Goal: Complete application form

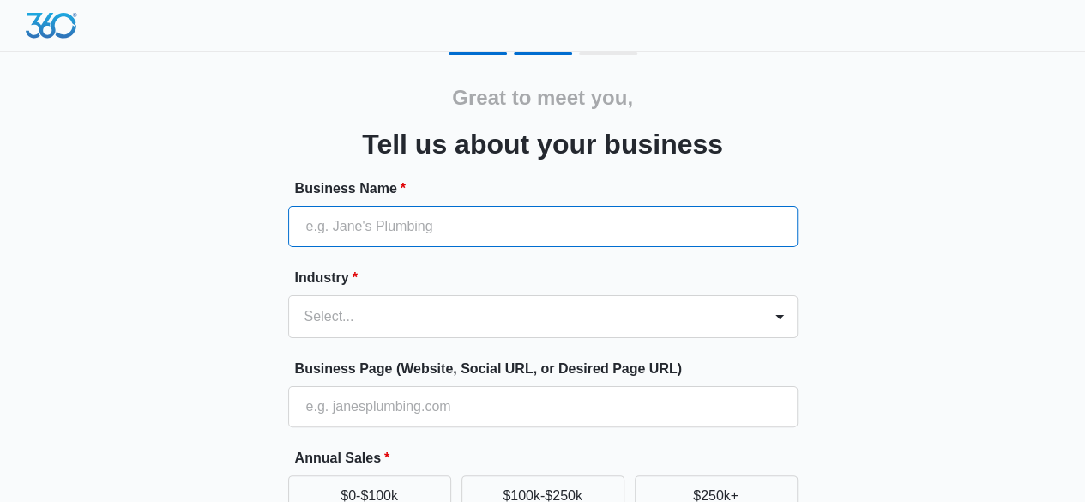
click at [350, 215] on input "Business Name *" at bounding box center [542, 226] width 509 height 41
paste input "Kingdom Signs and Graphics"
type input "Kingdom Signs and Graphics"
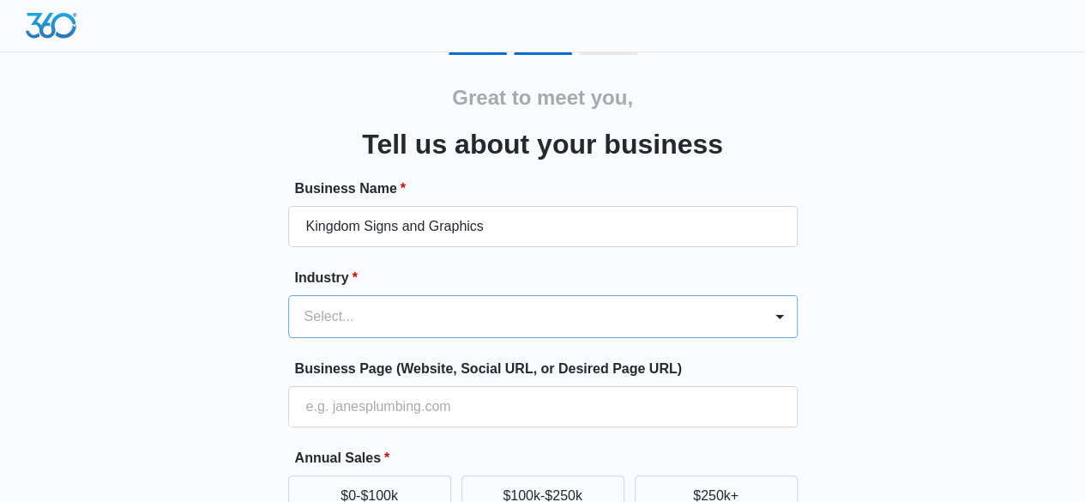
click at [322, 317] on div "Select..." at bounding box center [542, 316] width 509 height 43
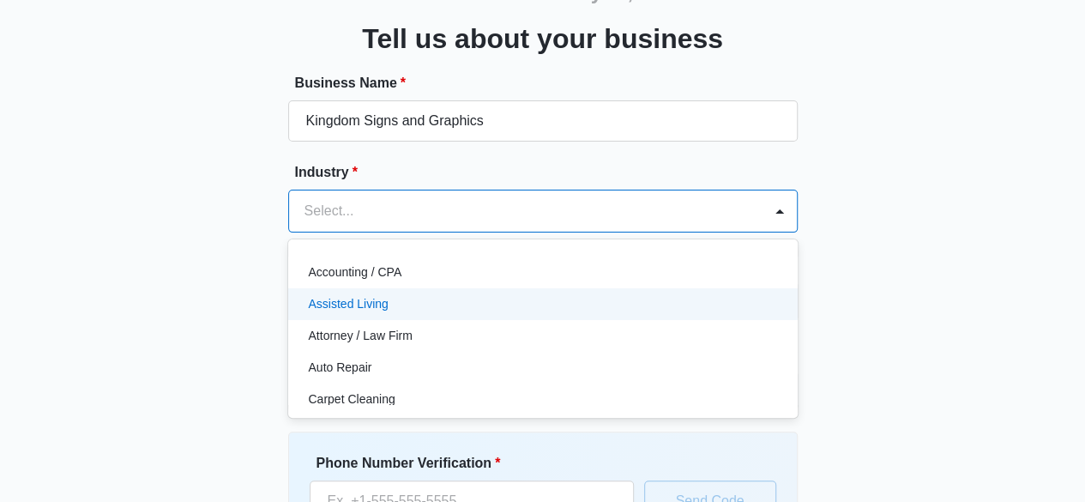
scroll to position [111, 0]
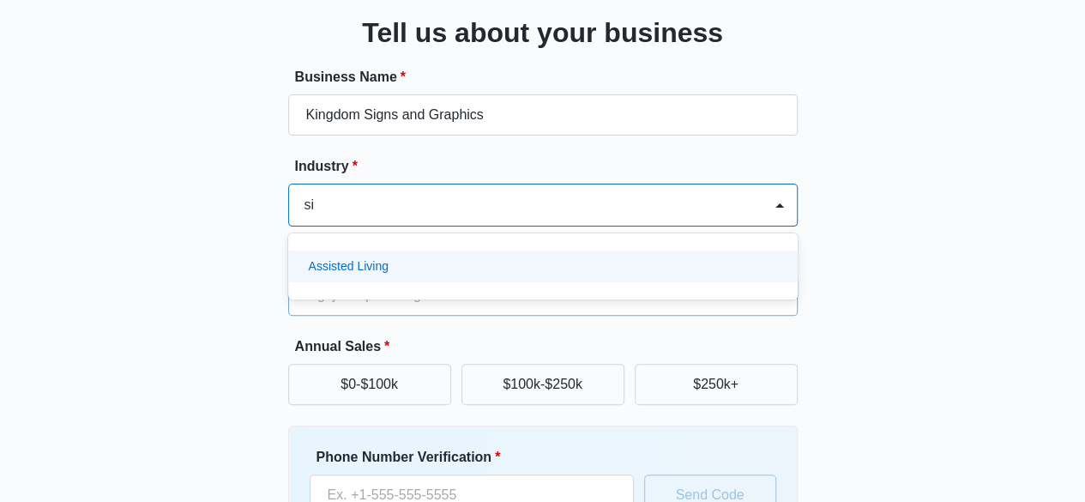
type input "s"
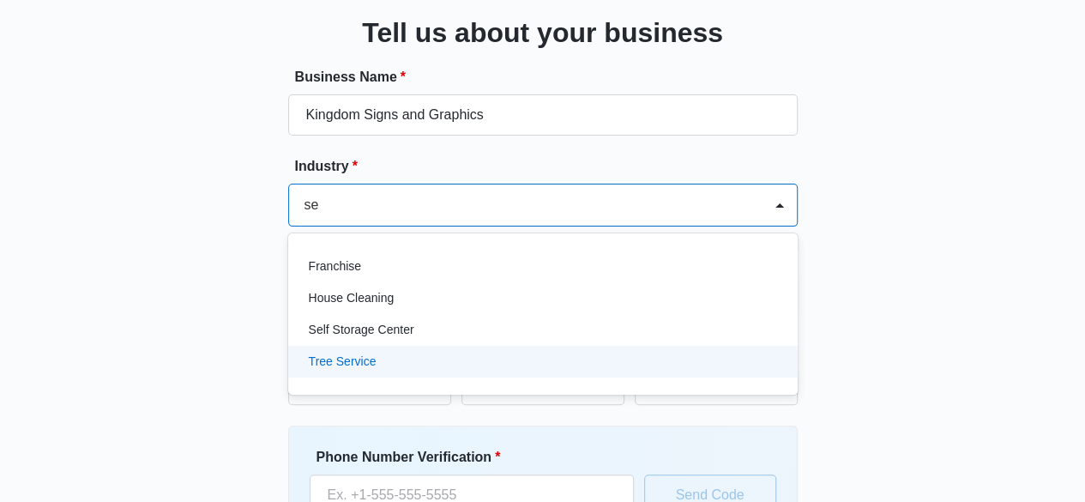
type input "s"
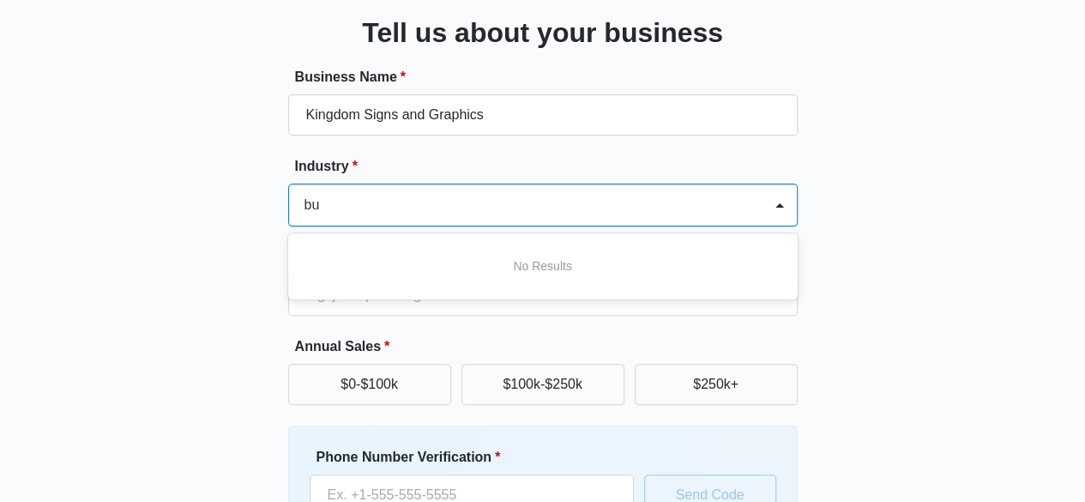
type input "b"
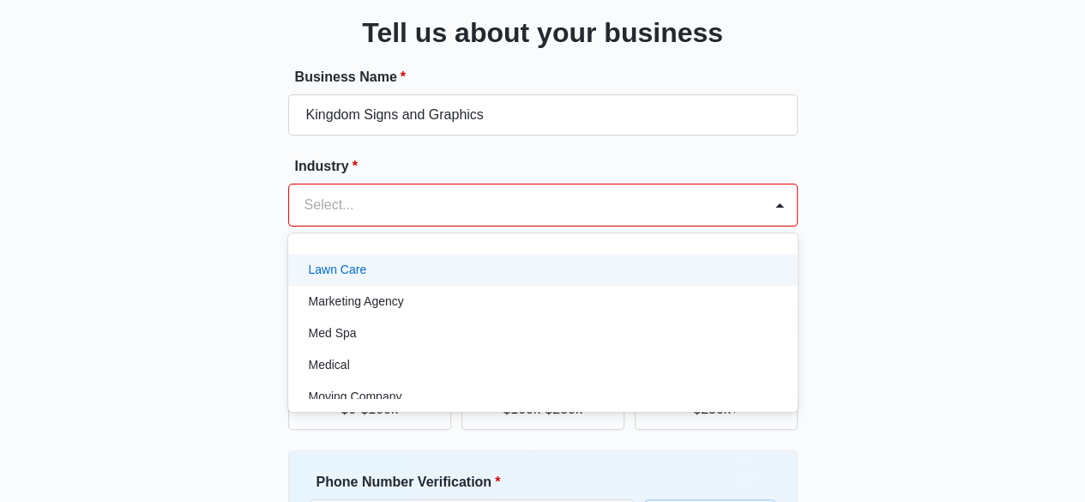
scroll to position [895, 0]
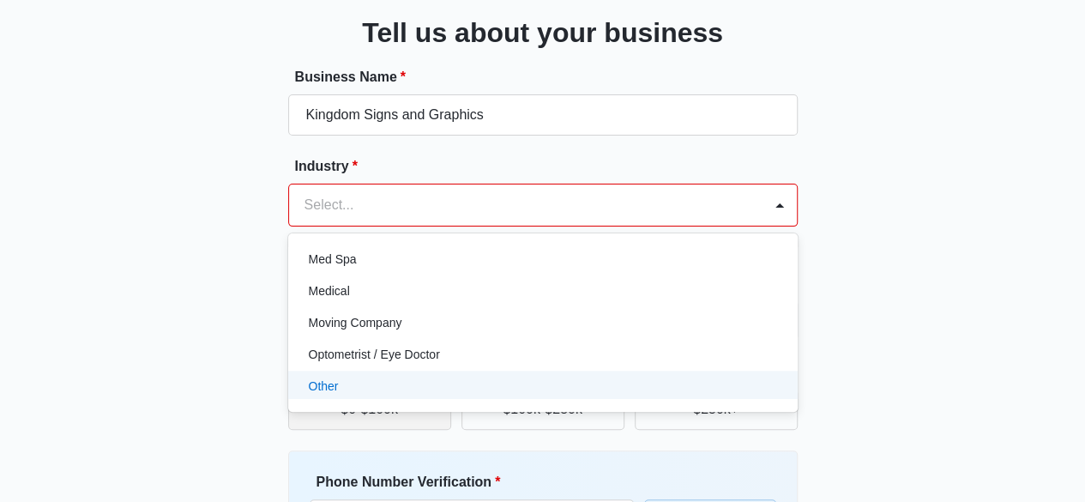
click at [346, 386] on div "Other" at bounding box center [541, 386] width 465 height 18
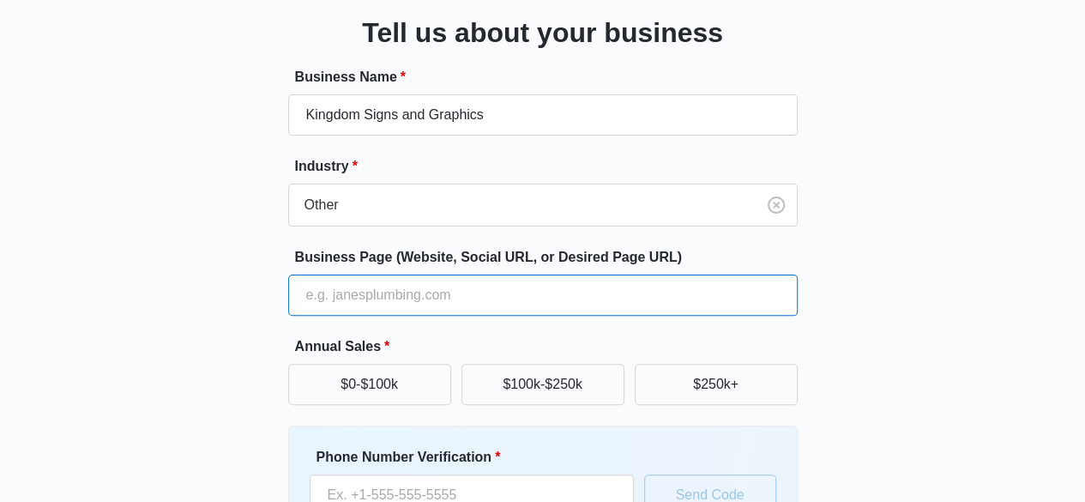
click at [373, 296] on input "Business Page (Website, Social URL, or Desired Page URL)" at bounding box center [542, 294] width 509 height 41
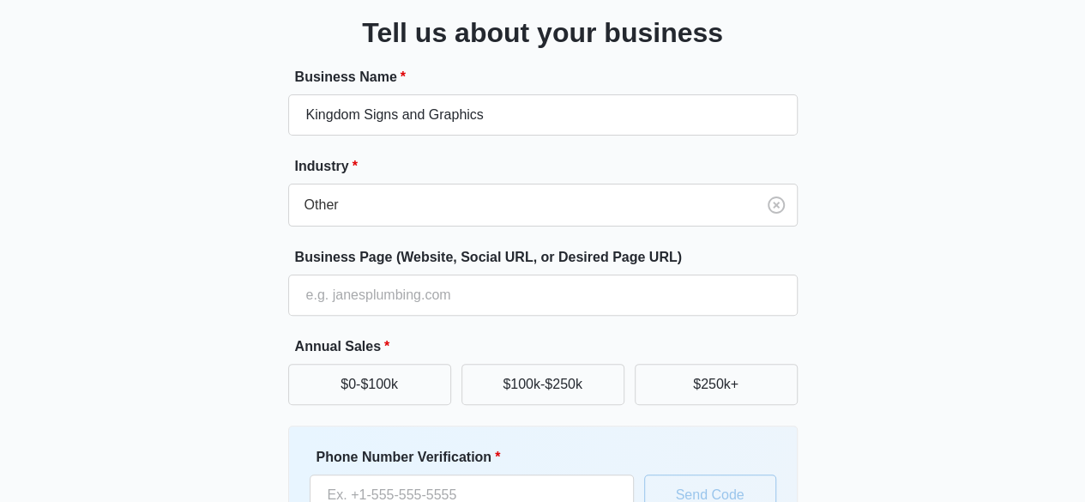
drag, startPoint x: 226, startPoint y: 277, endPoint x: 237, endPoint y: 188, distance: 89.9
click at [226, 277] on div "Great to meet you, Tell us about your business Business Name * Kingdom Signs an…" at bounding box center [542, 288] width 1029 height 695
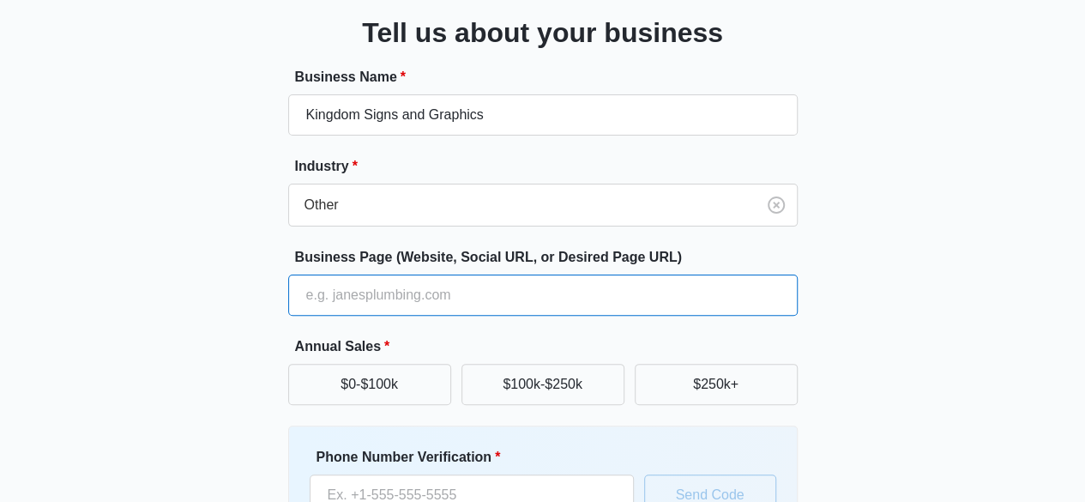
click at [347, 299] on input "Business Page (Website, Social URL, or Desired Page URL)" at bounding box center [542, 294] width 509 height 41
paste input "[URL][DOMAIN_NAME]"
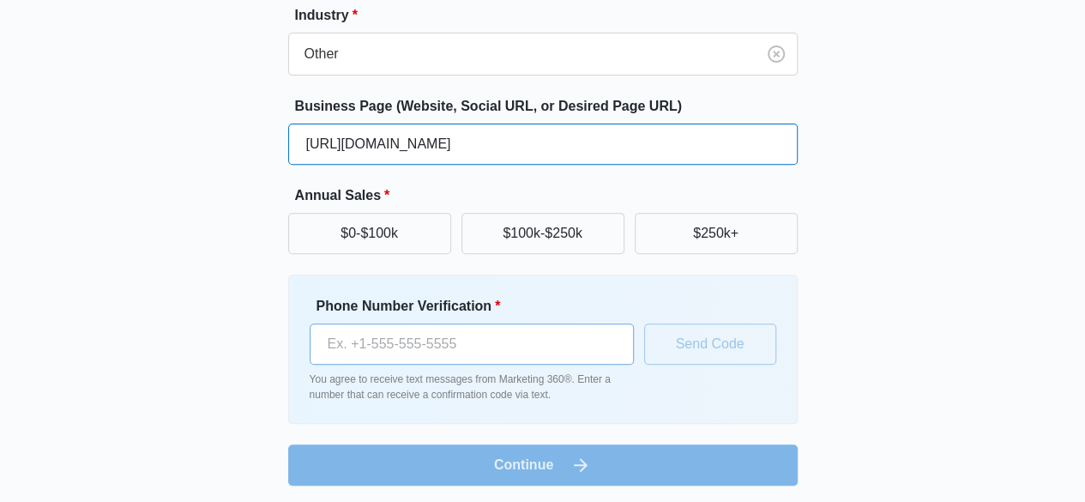
scroll to position [265, 0]
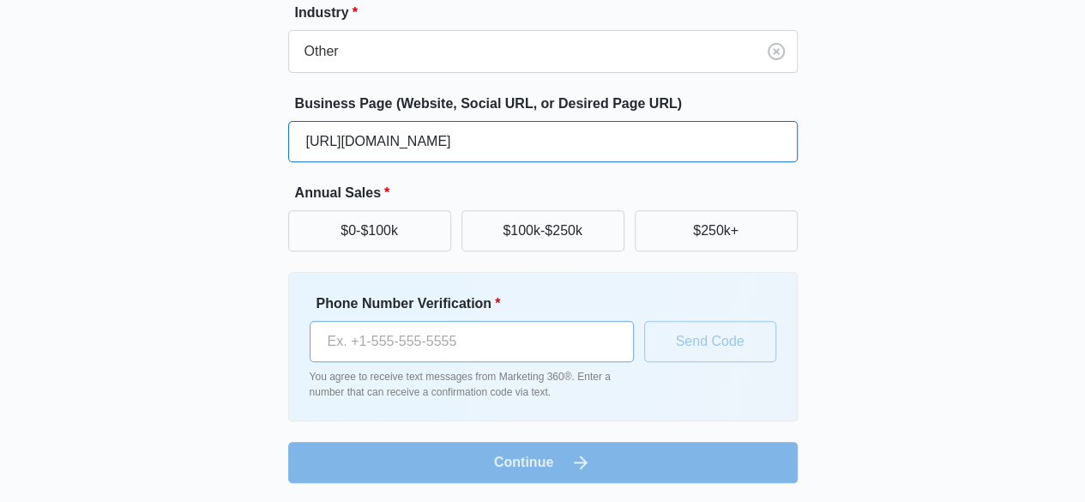
type input "[URL][DOMAIN_NAME]"
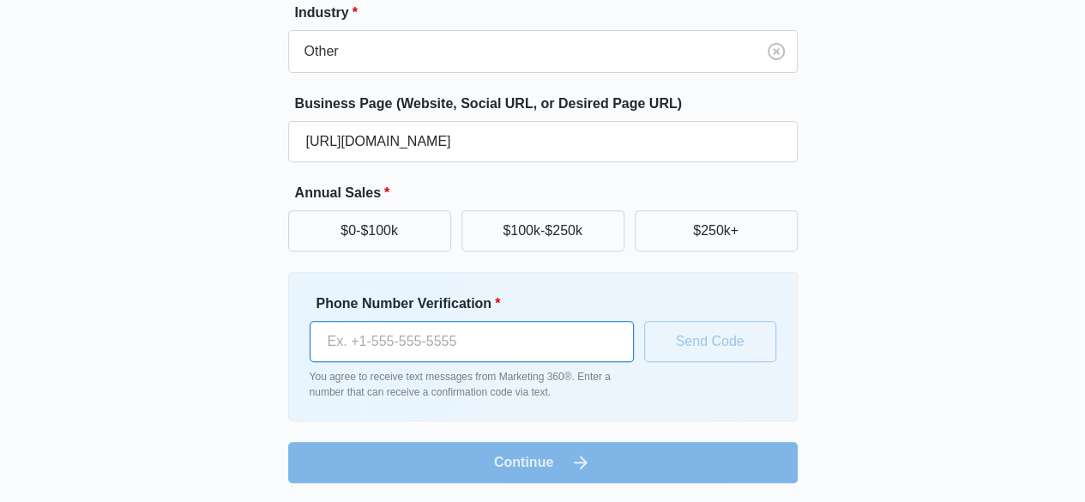
click at [410, 344] on input "Phone Number Verification *" at bounding box center [472, 341] width 324 height 41
click at [200, 203] on div "Great to meet you, Tell us about your business Business Name * Kingdom Signs an…" at bounding box center [542, 134] width 1029 height 695
click at [532, 337] on input "Phone Number Verification *" at bounding box center [472, 341] width 324 height 41
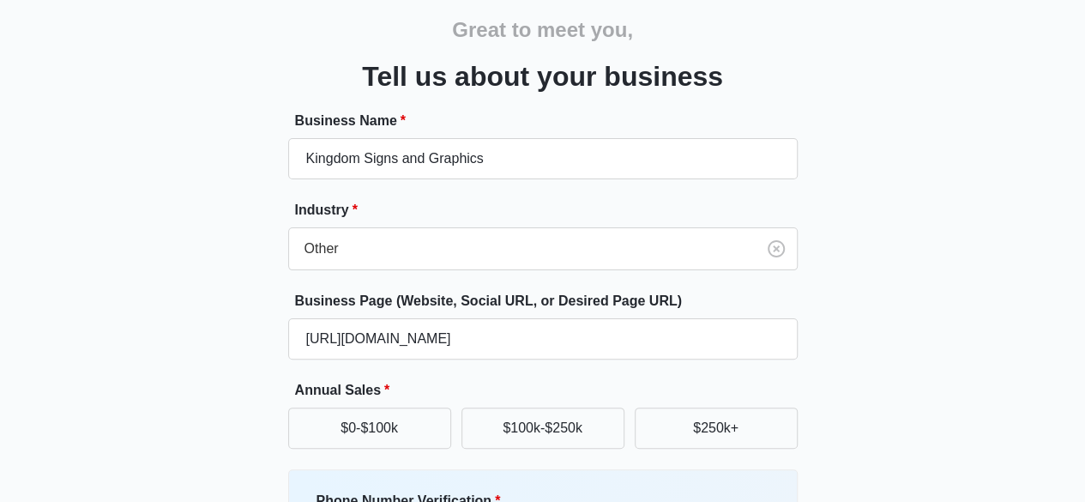
scroll to position [0, 0]
